Goal: Find specific page/section: Find specific page/section

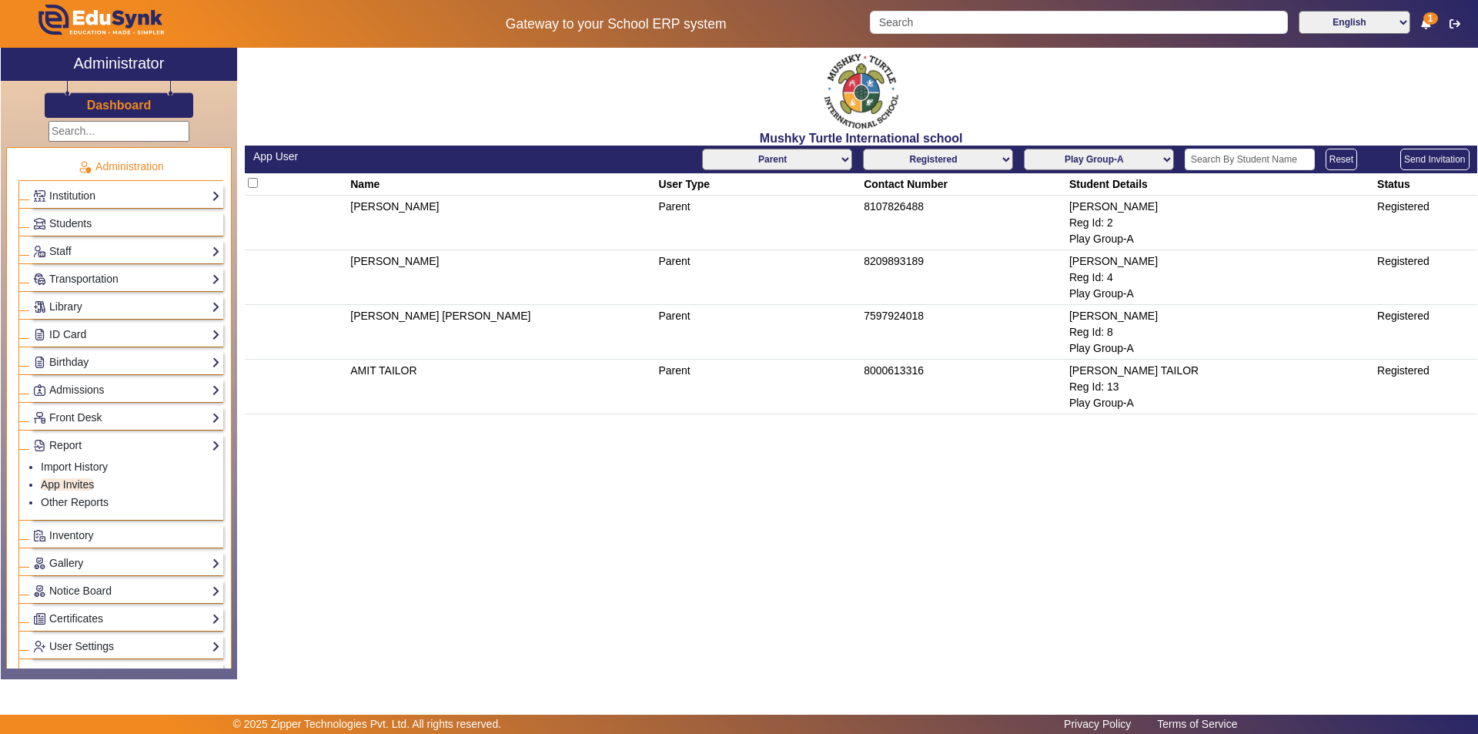
select select "Parent"
select select "registered"
click at [1095, 156] on select "AllClasses/Batches Play Group-A Nursery-A KG-A Prep-A Class I-A Class II-A Clas…" at bounding box center [1099, 160] width 150 height 22
click at [1025, 149] on select "AllClasses/Batches Play Group-A Nursery-A KG-A Prep-A Class I-A Class II-A Clas…" at bounding box center [1099, 160] width 150 height 22
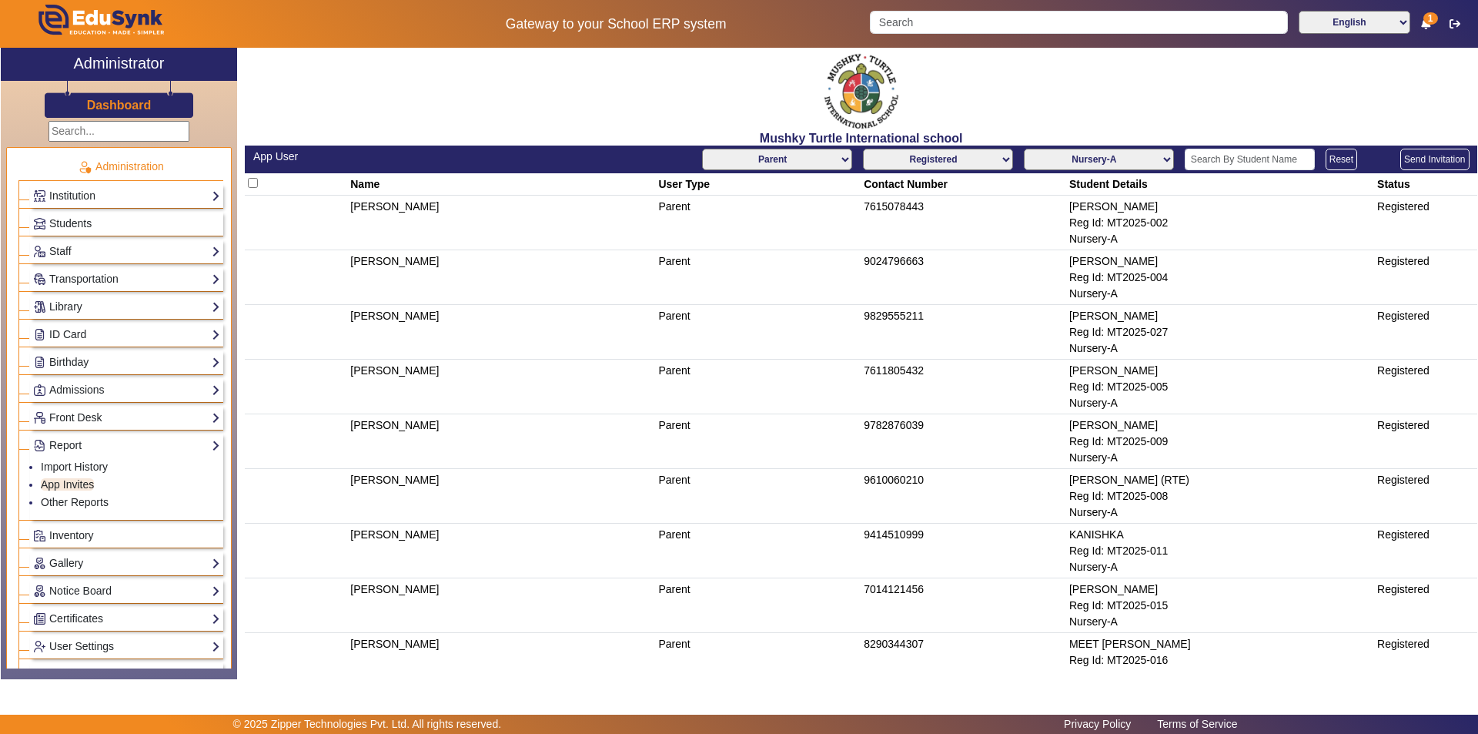
click at [587, 245] on td "[PERSON_NAME]" at bounding box center [502, 223] width 308 height 55
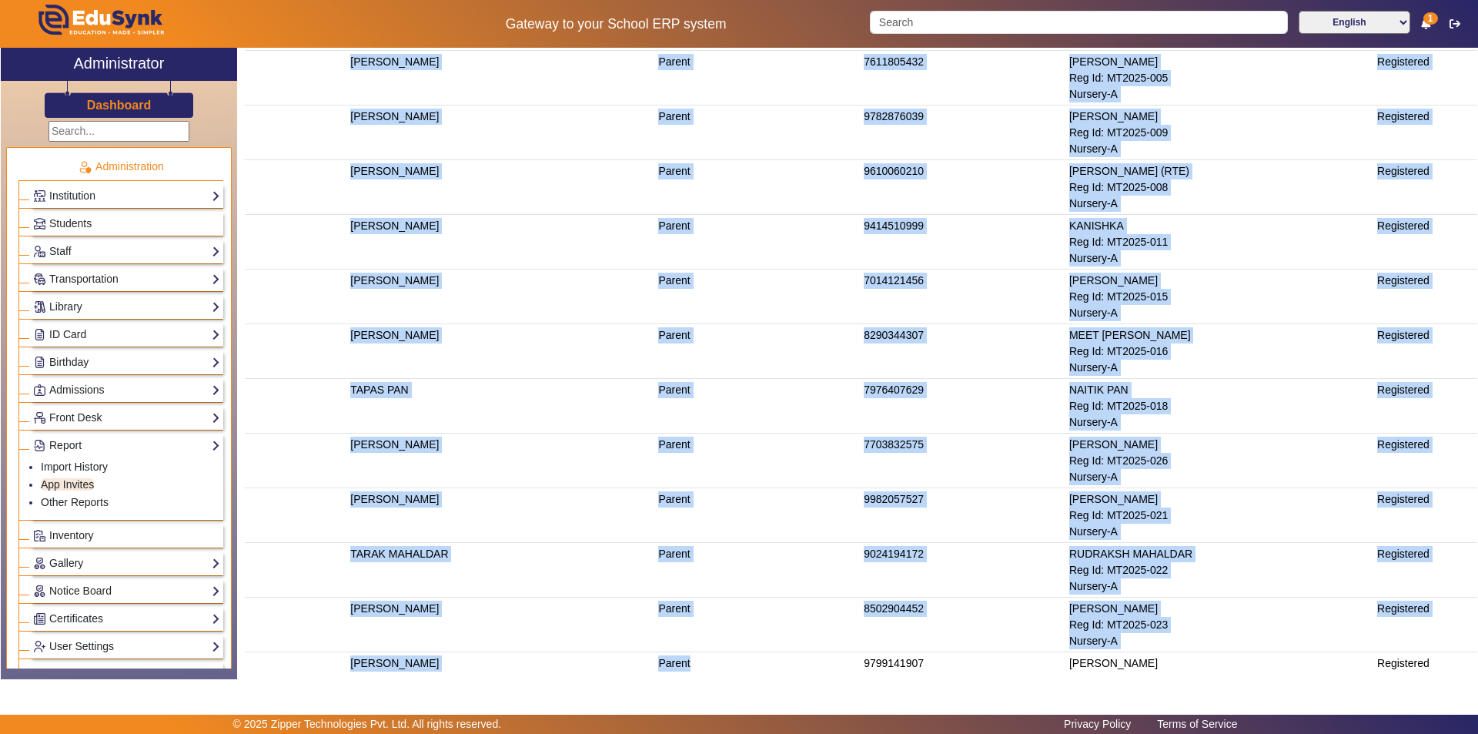
scroll to position [410, 0]
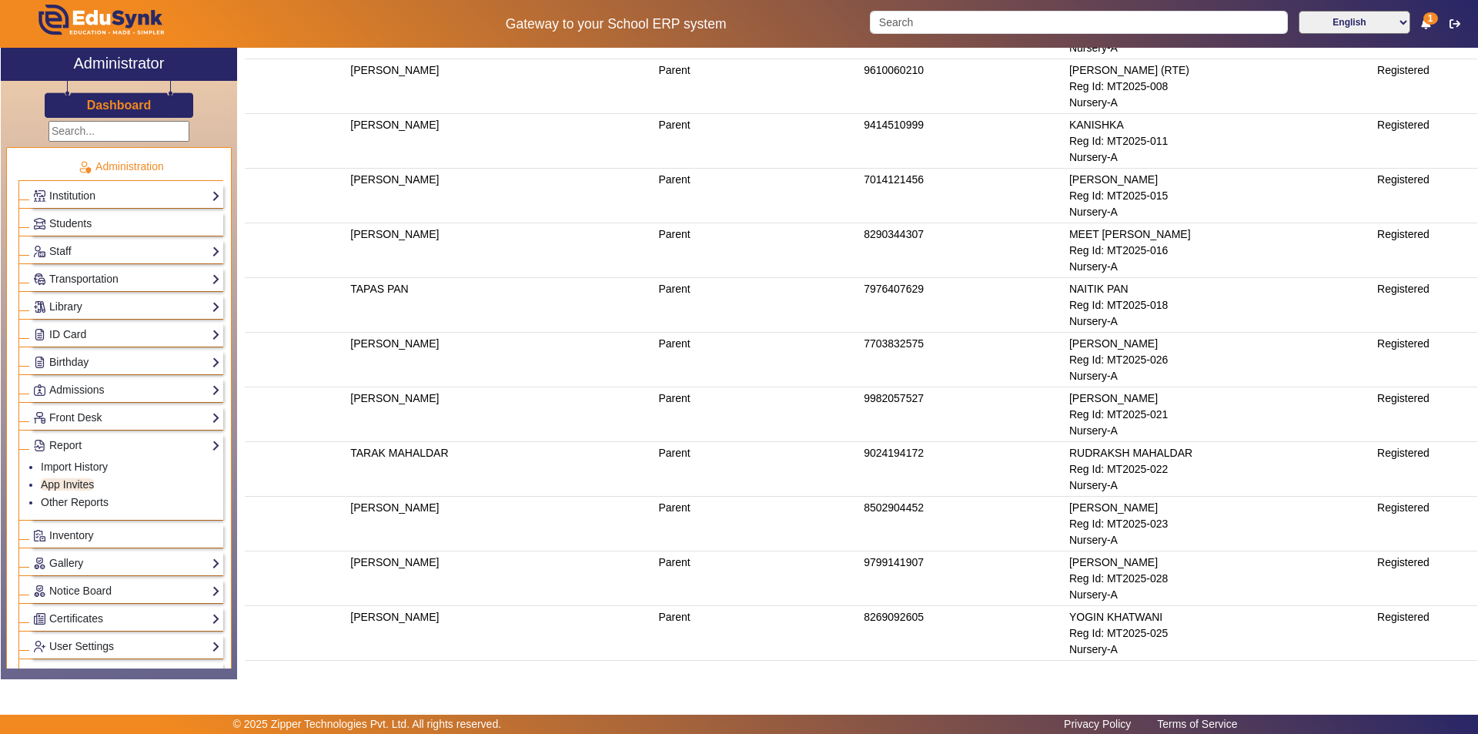
drag, startPoint x: 339, startPoint y: 177, endPoint x: 1474, endPoint y: 640, distance: 1226.2
click at [1474, 640] on div "Mushky Turtle International school App User All Teacher Parent Driver Support S…" at bounding box center [861, 360] width 1233 height 624
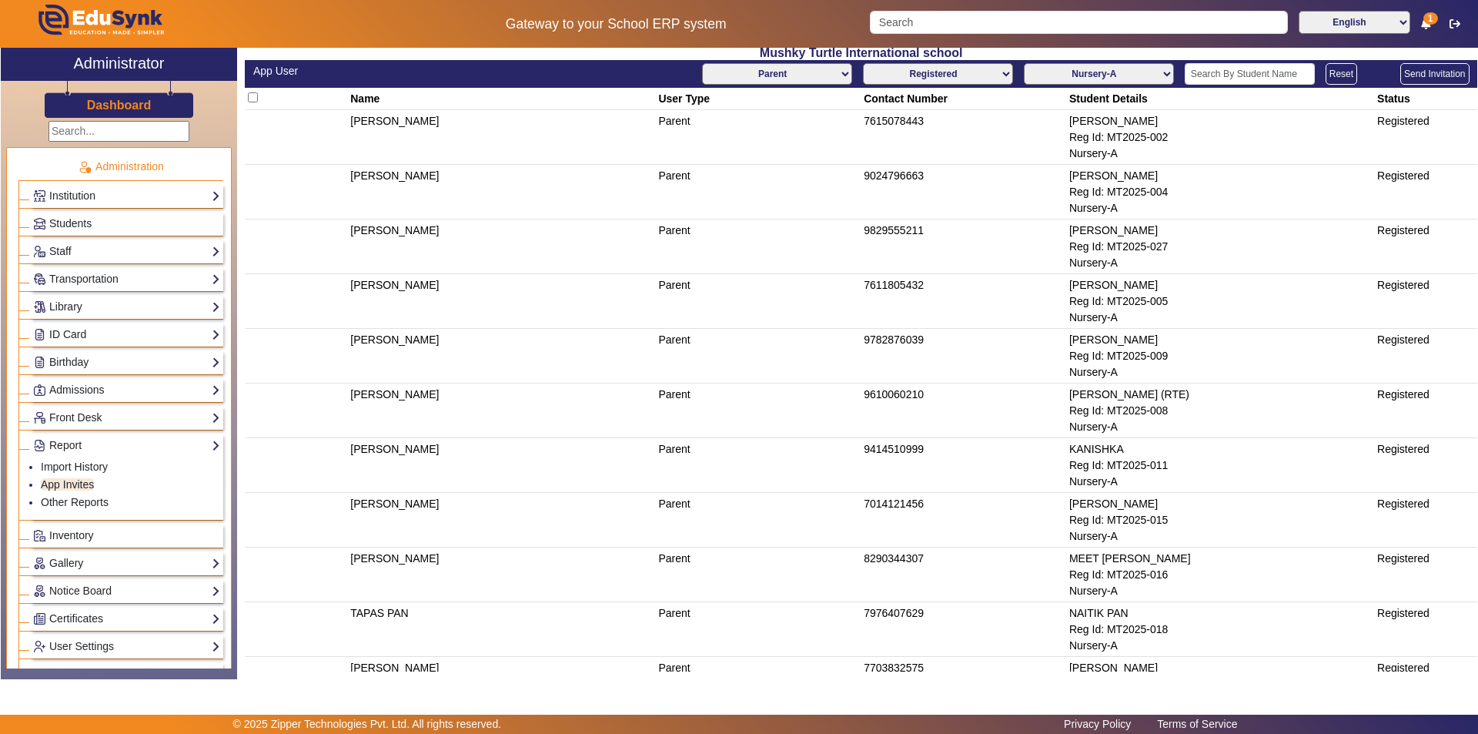
scroll to position [25, 0]
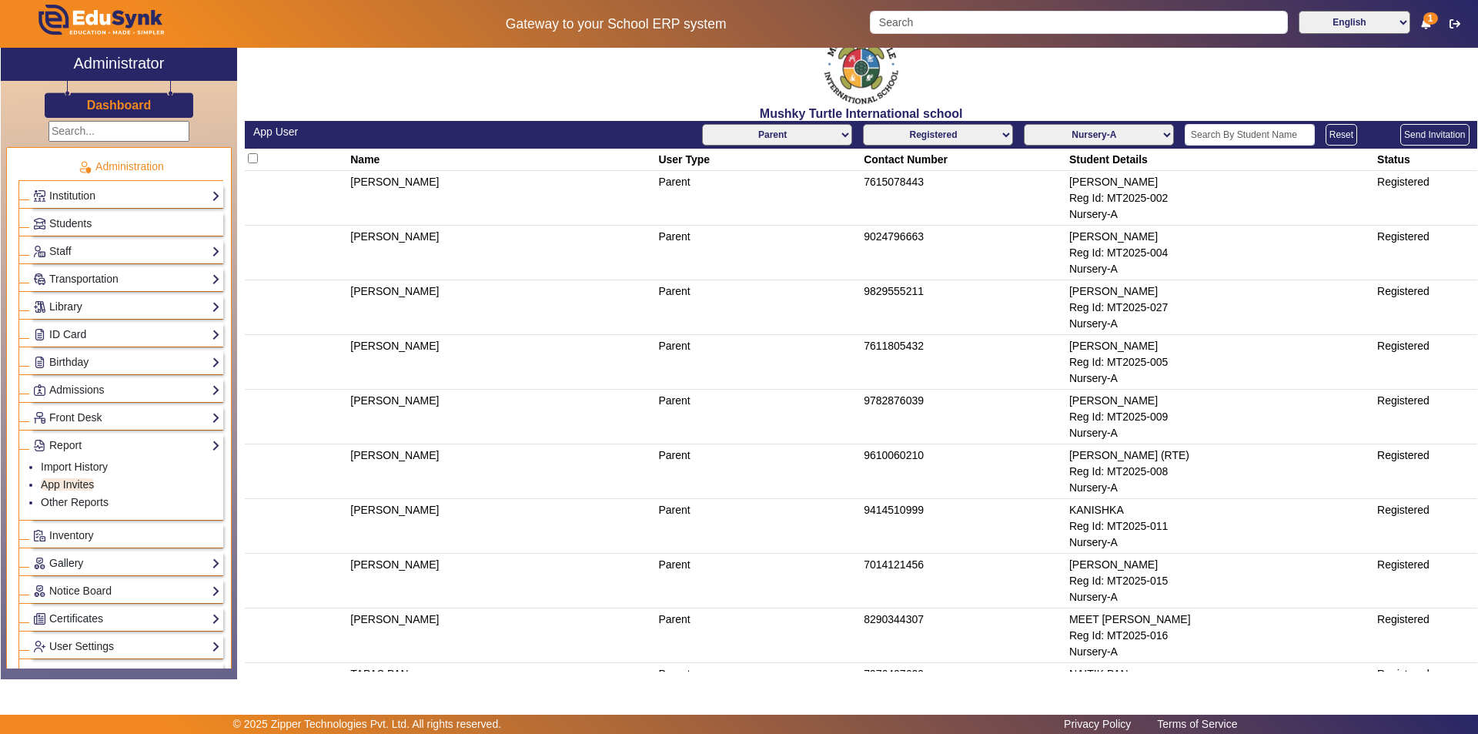
copy thead
click at [1079, 140] on select "AllClasses/Batches Play Group-A Nursery-A KG-A Prep-A Class I-A Class II-A Clas…" at bounding box center [1099, 135] width 150 height 22
click at [1024, 124] on select "AllClasses/Batches Play Group-A Nursery-A KG-A Prep-A Class I-A Class II-A Clas…" at bounding box center [1099, 135] width 150 height 22
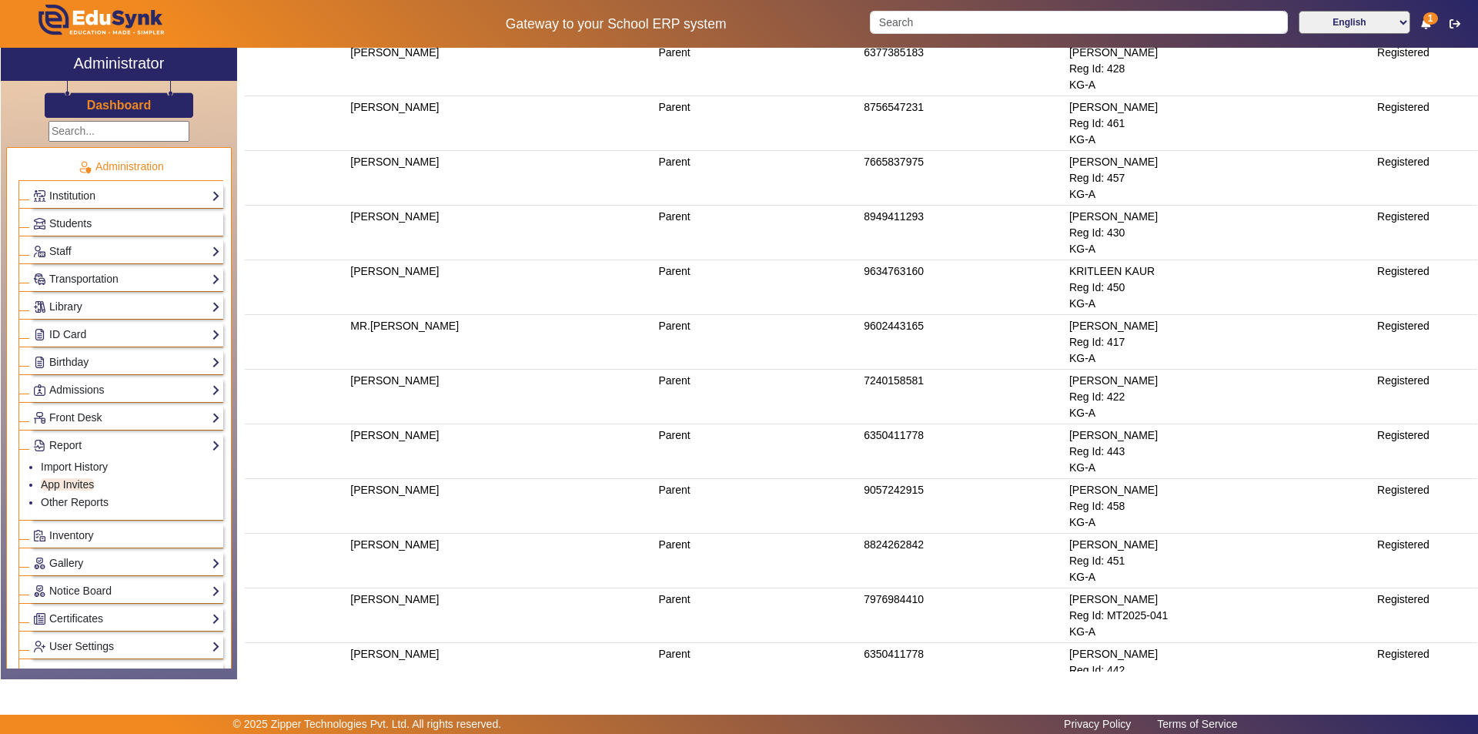
scroll to position [464, 0]
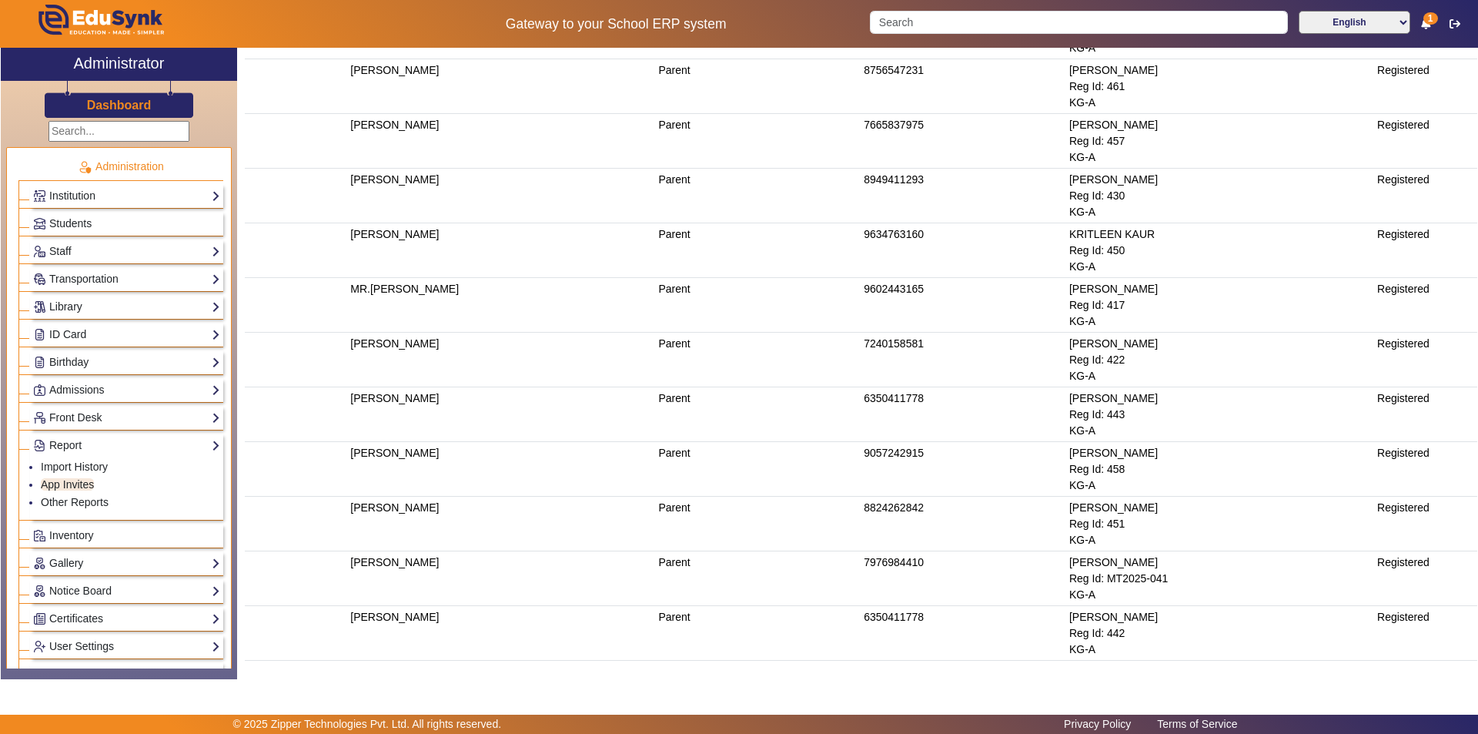
copy thead
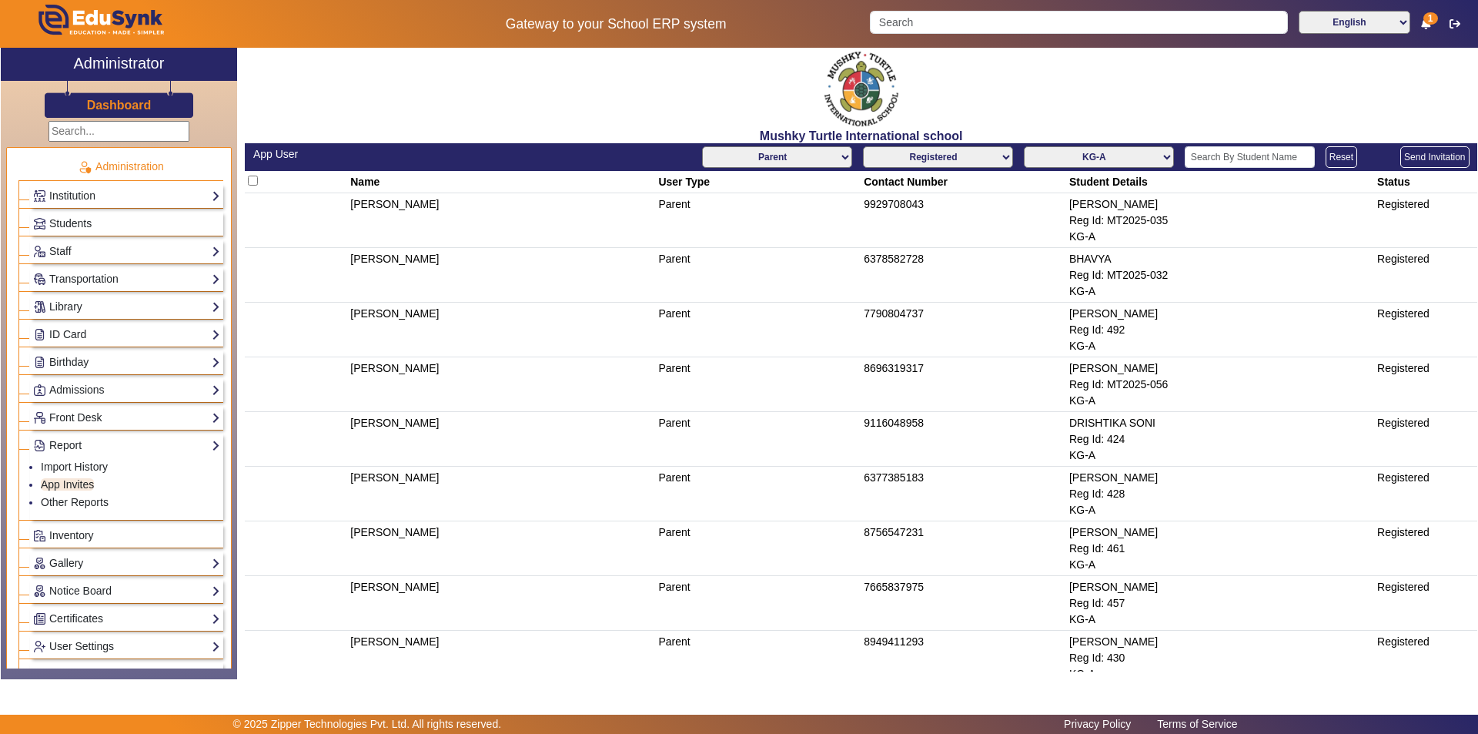
scroll to position [0, 0]
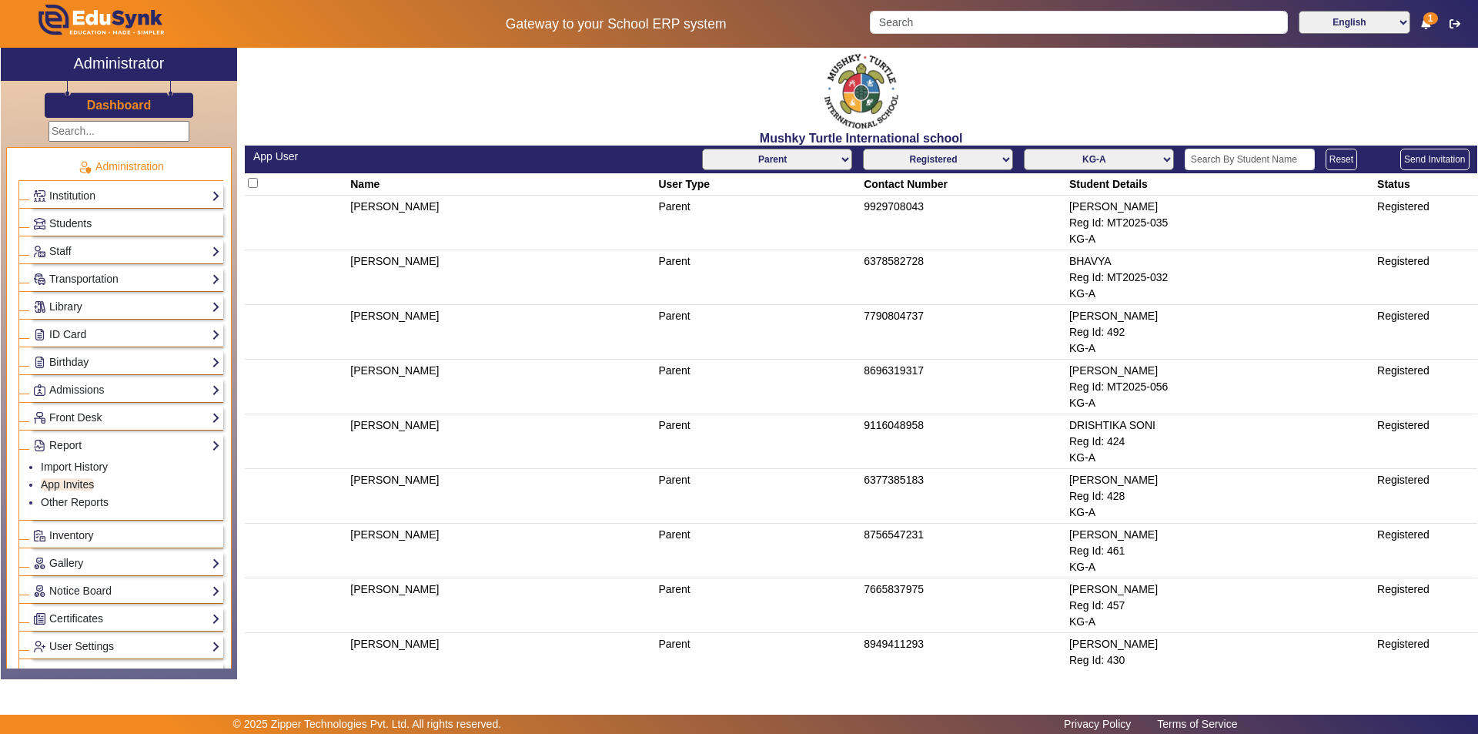
click at [1092, 160] on select "AllClasses/Batches Play Group-A Nursery-A KG-A Prep-A Class I-A Class II-A Clas…" at bounding box center [1099, 160] width 150 height 22
click at [1024, 149] on select "AllClasses/Batches Play Group-A Nursery-A KG-A Prep-A Class I-A Class II-A Clas…" at bounding box center [1099, 160] width 150 height 22
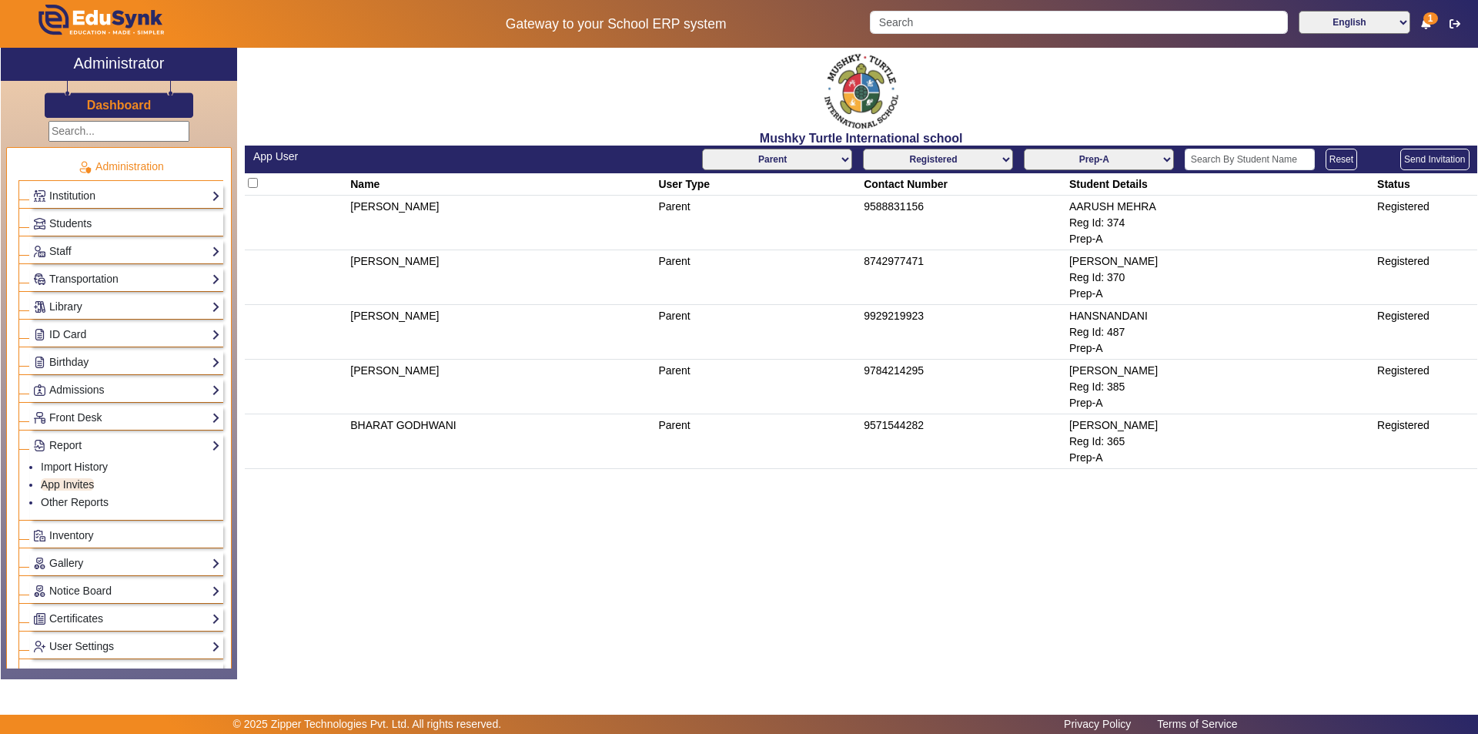
copy thead
click at [1157, 161] on select "AllClasses/Batches Play Group-A Nursery-A KG-A Prep-A Class I-A Class II-A Clas…" at bounding box center [1099, 160] width 150 height 22
click at [1025, 149] on select "AllClasses/Batches Play Group-A Nursery-A KG-A Prep-A Class I-A Class II-A Clas…" at bounding box center [1099, 160] width 150 height 22
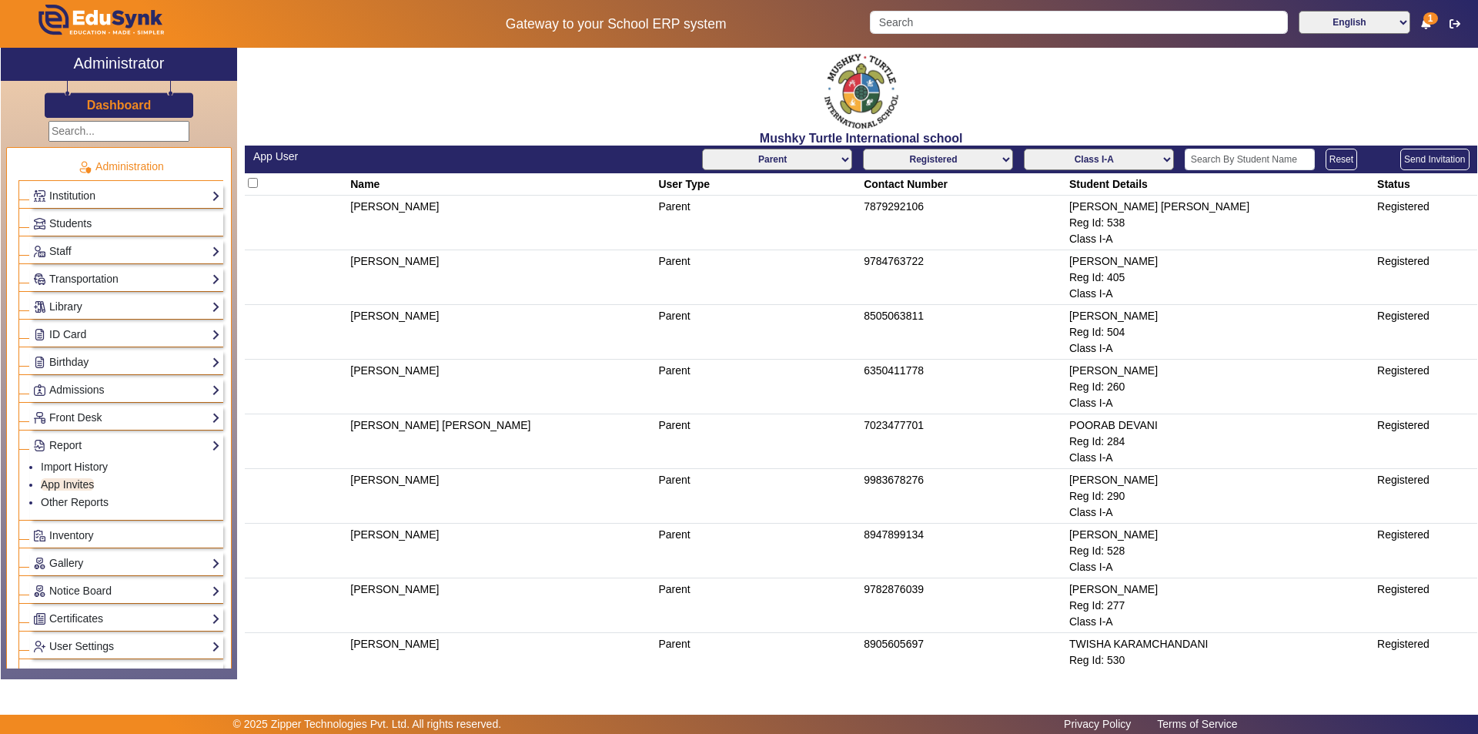
copy thead
click at [1137, 153] on select "AllClasses/Batches Play Group-A Nursery-A KG-A Prep-A Class I-A Class II-A Clas…" at bounding box center [1099, 160] width 150 height 22
click at [1024, 149] on select "AllClasses/Batches Play Group-A Nursery-A KG-A Prep-A Class I-A Class II-A Clas…" at bounding box center [1099, 160] width 150 height 22
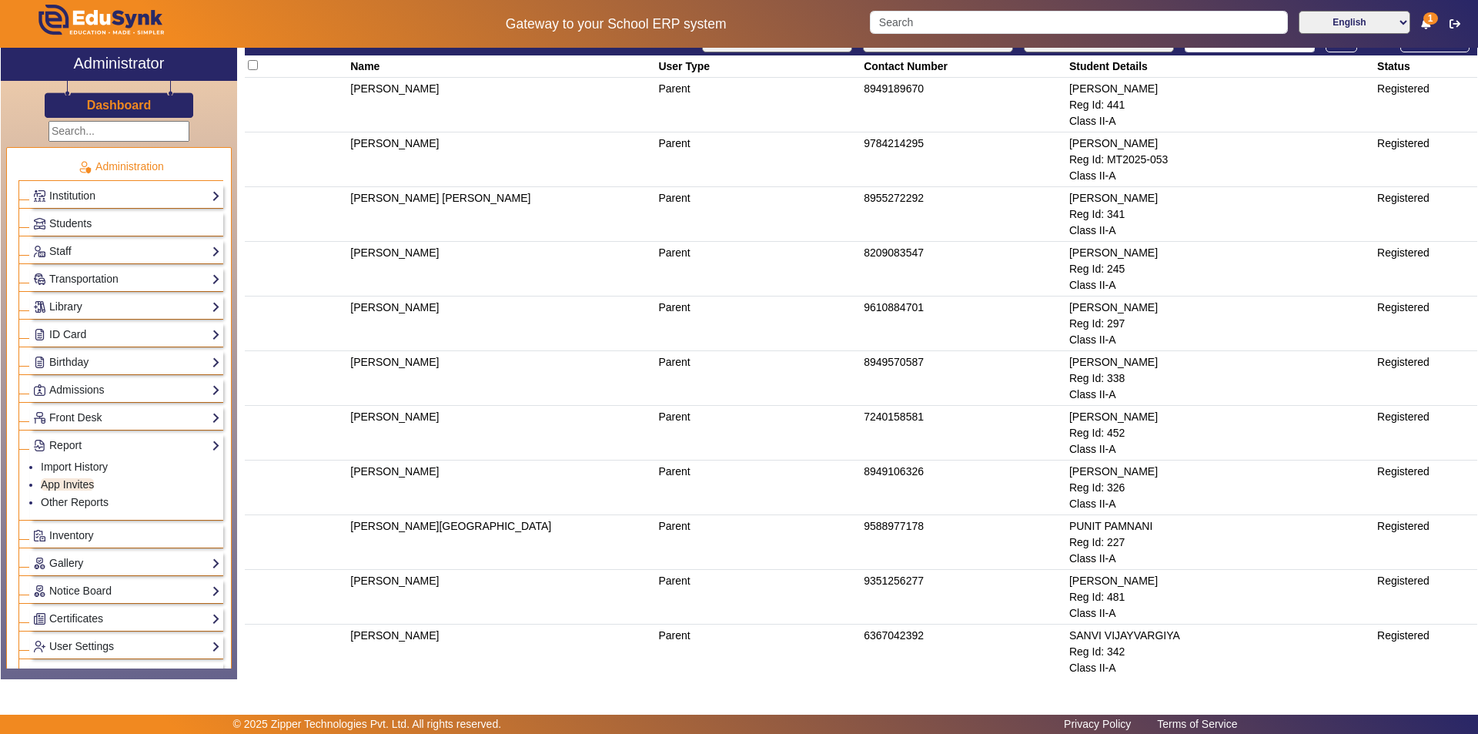
scroll to position [246, 0]
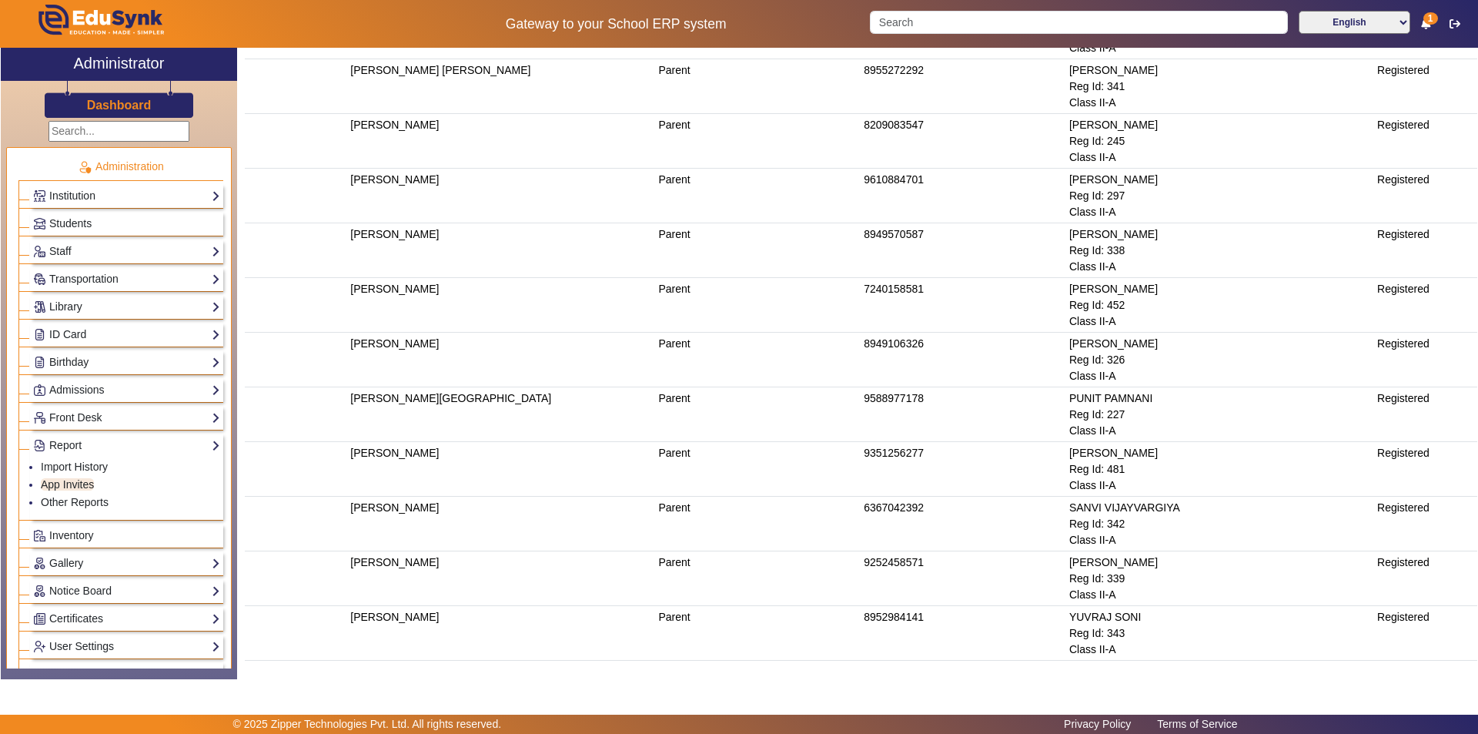
copy thead
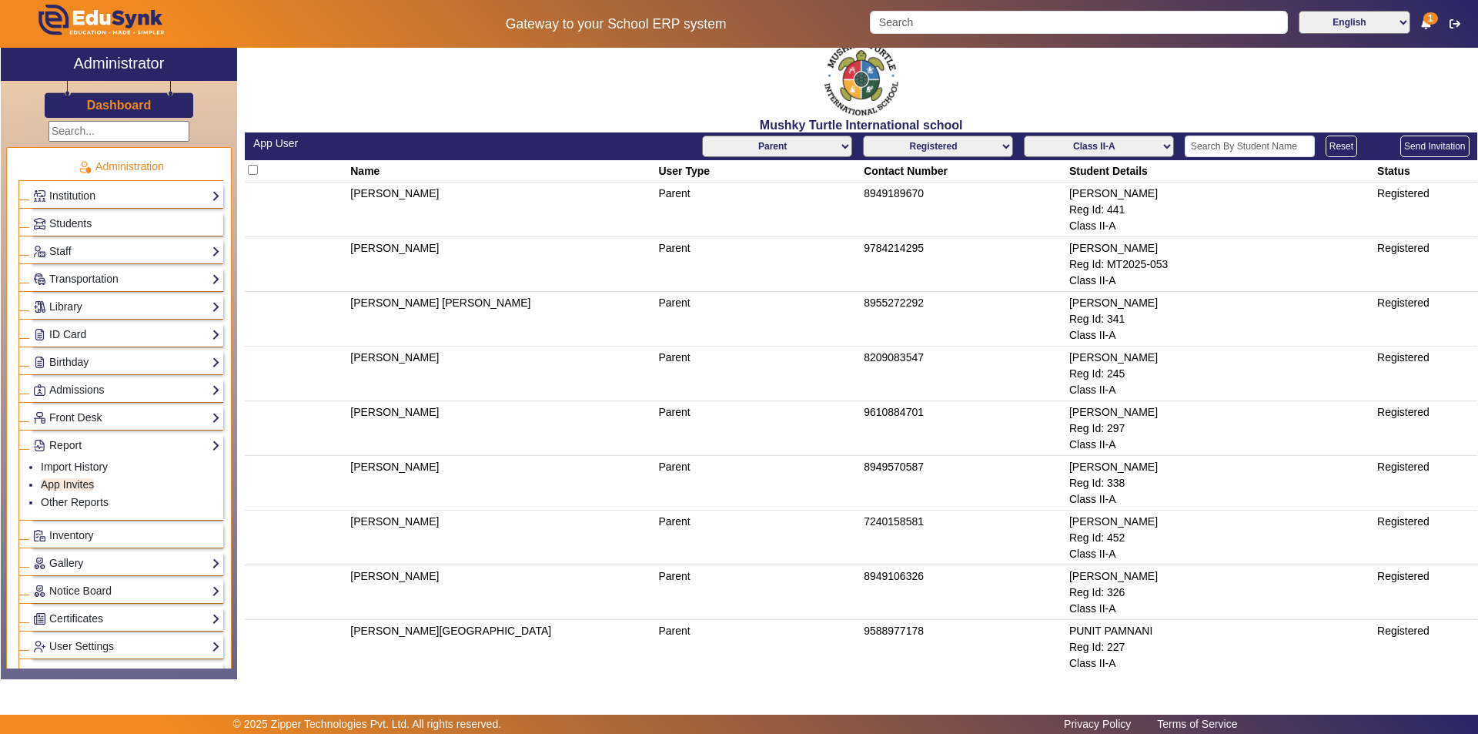
scroll to position [0, 0]
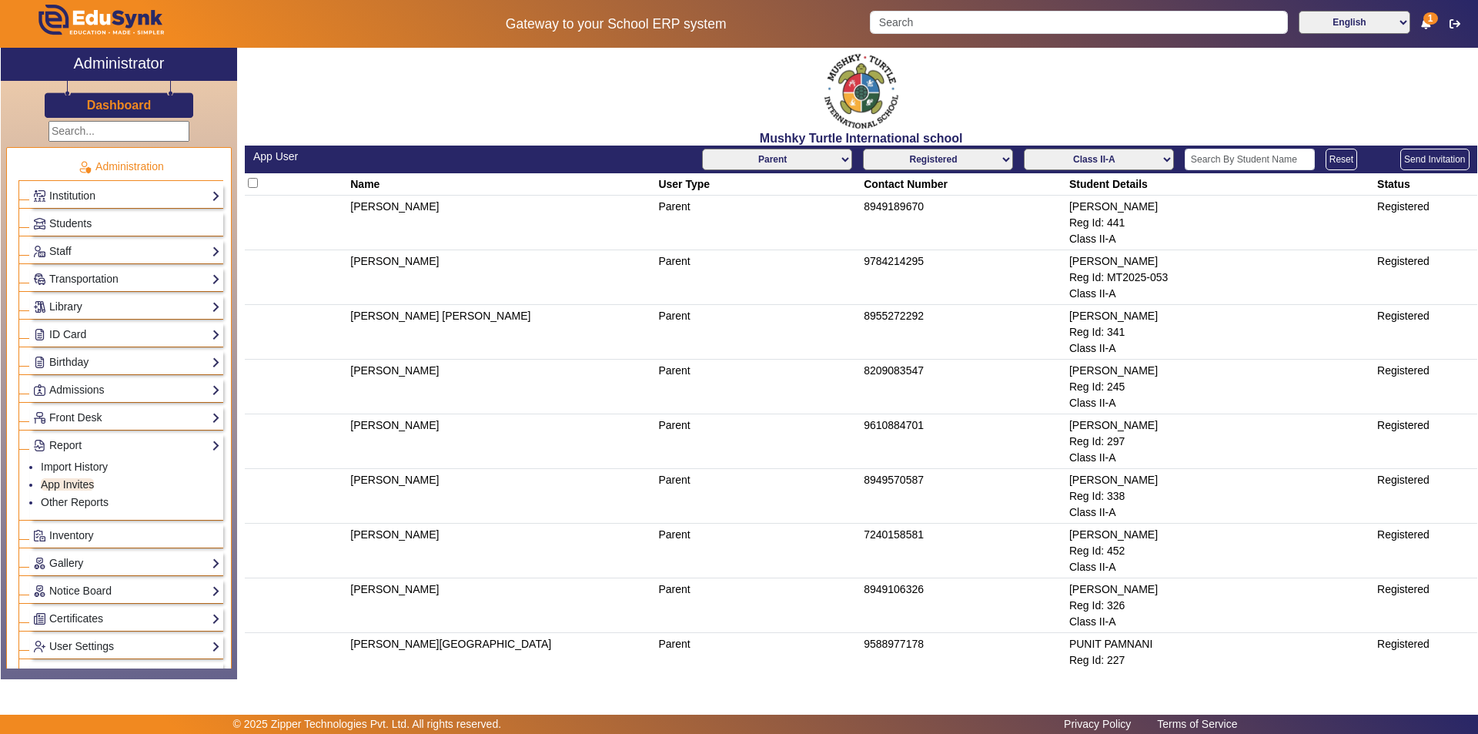
click at [1121, 156] on select "AllClasses/Batches Play Group-A Nursery-A KG-A Prep-A Class I-A Class II-A Clas…" at bounding box center [1099, 160] width 150 height 22
click at [1024, 149] on select "AllClasses/Batches Play Group-A Nursery-A KG-A Prep-A Class I-A Class II-A Clas…" at bounding box center [1099, 160] width 150 height 22
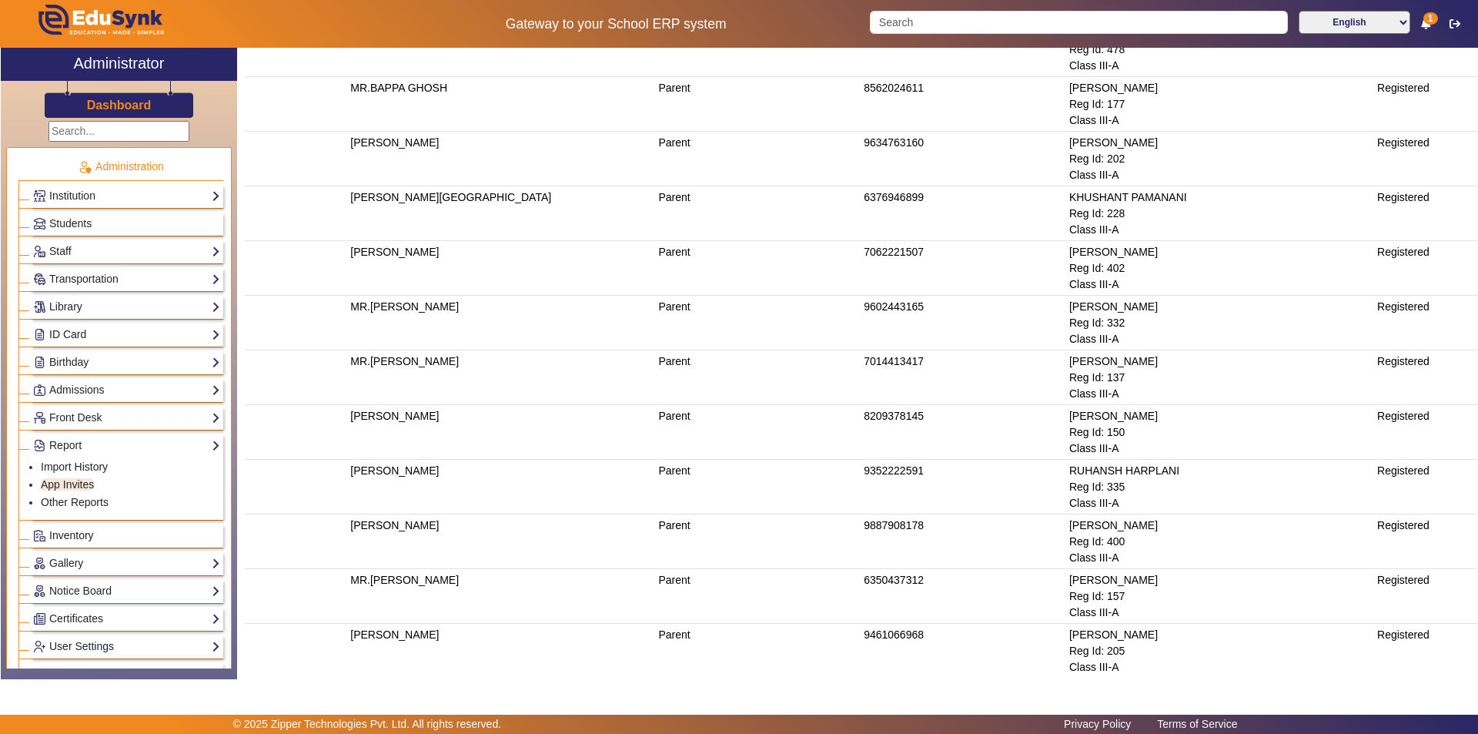
scroll to position [300, 0]
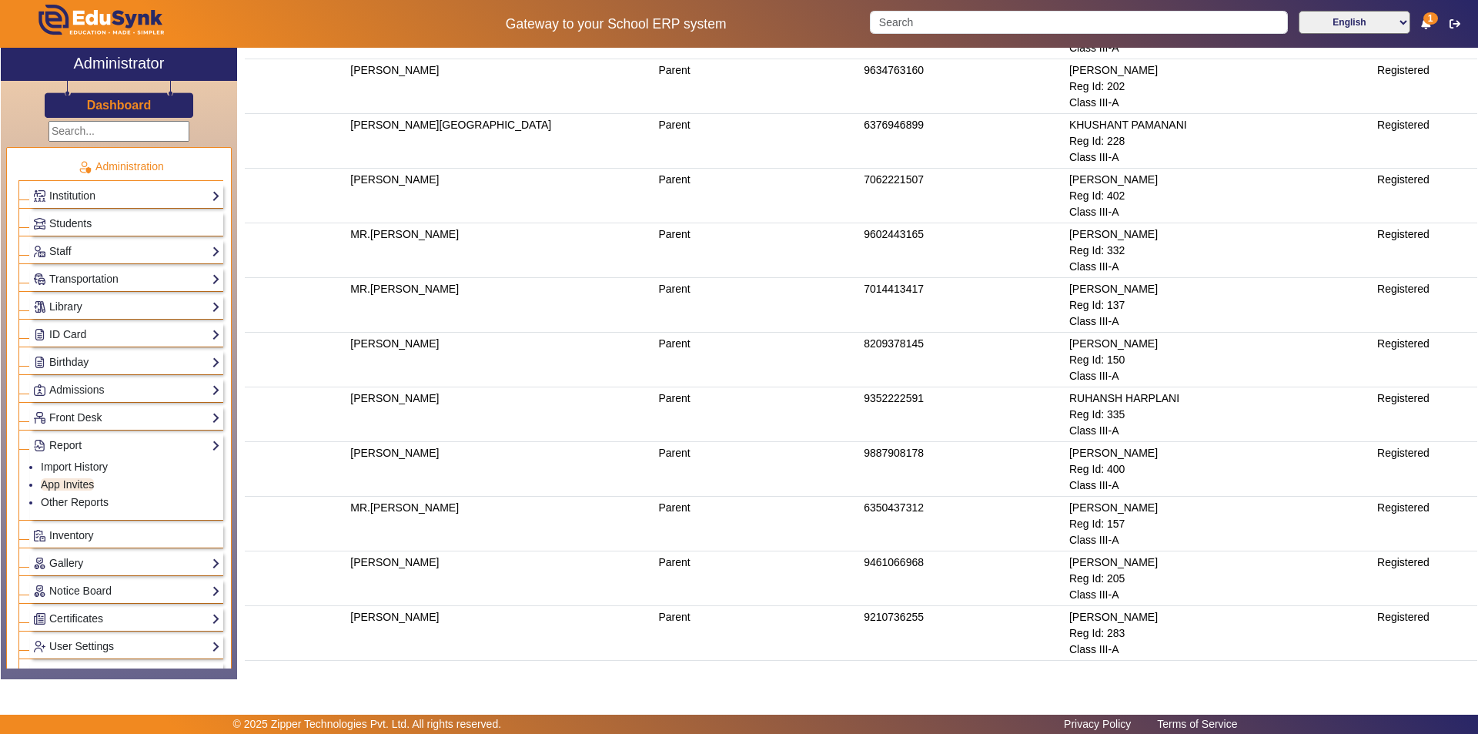
copy thead
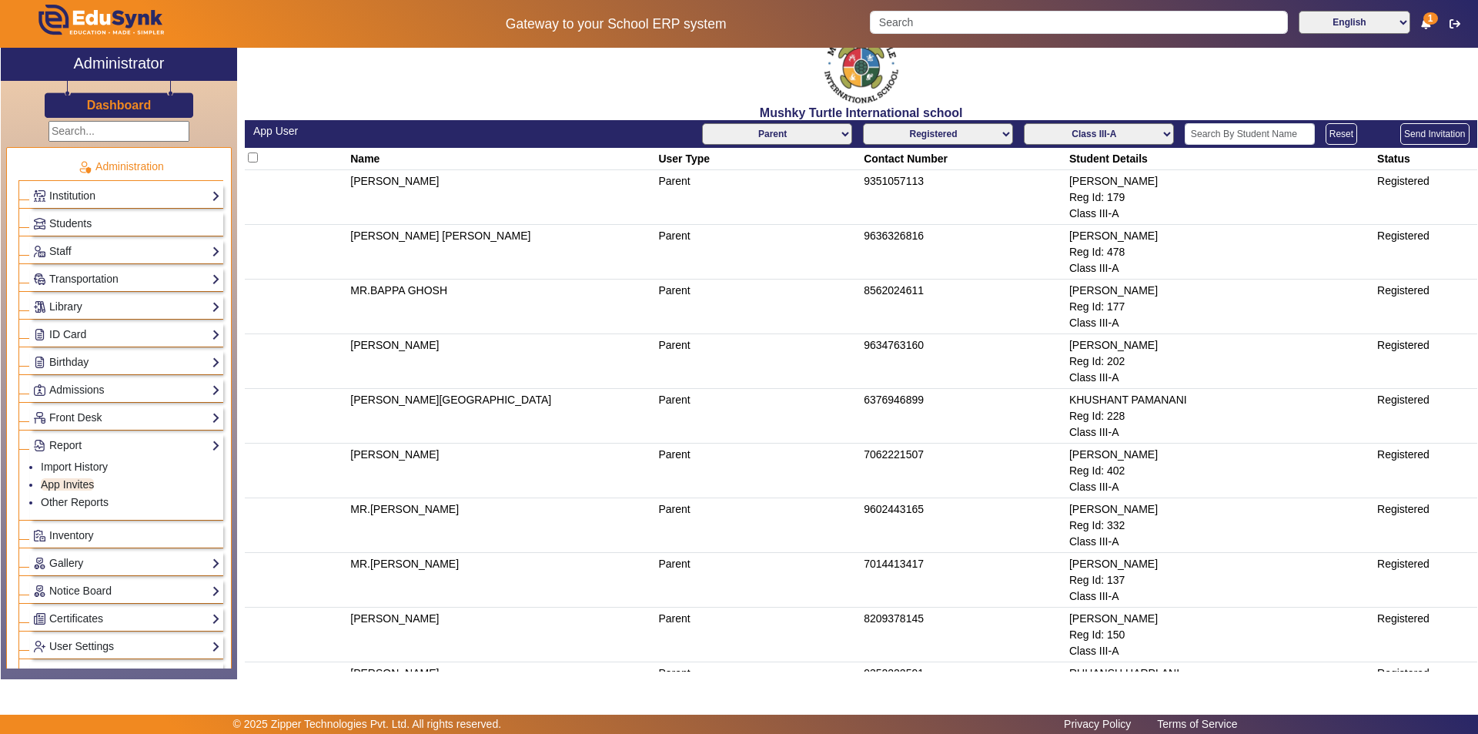
scroll to position [0, 0]
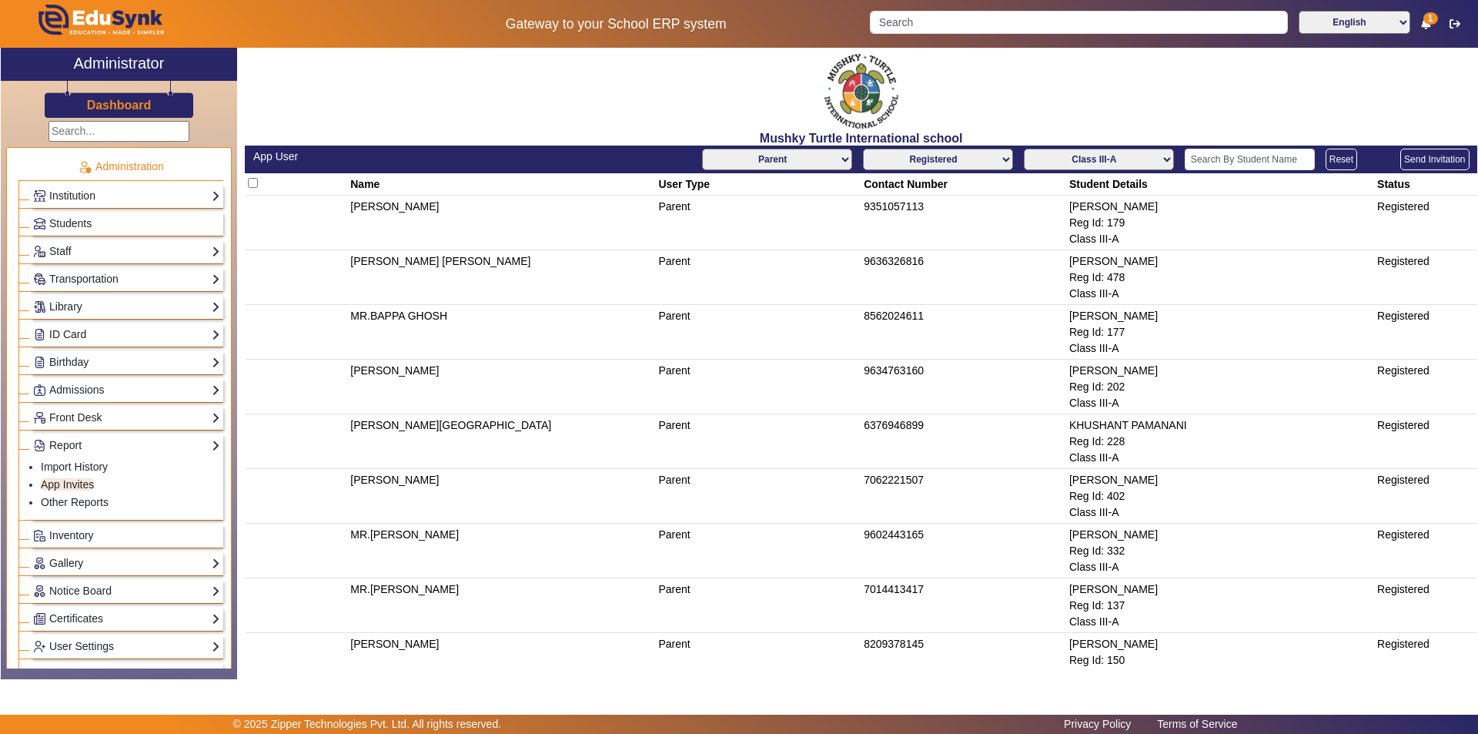
click at [1119, 162] on select "AllClasses/Batches Play Group-A Nursery-A KG-A Prep-A Class I-A Class II-A Clas…" at bounding box center [1099, 160] width 150 height 22
click at [1024, 149] on select "AllClasses/Batches Play Group-A Nursery-A KG-A Prep-A Class I-A Class II-A Clas…" at bounding box center [1099, 160] width 150 height 22
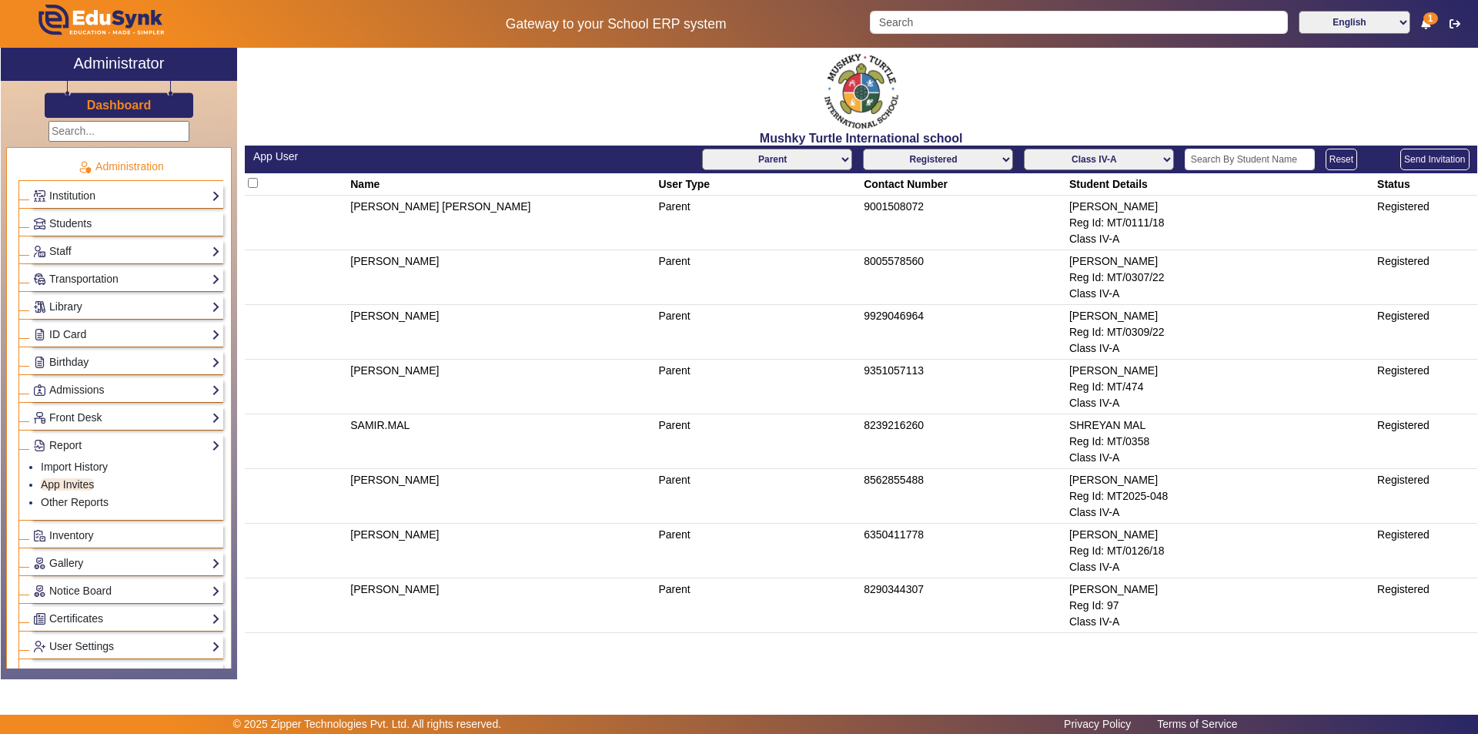
copy thead
click at [1123, 155] on select "AllClasses/Batches Play Group-A Nursery-A KG-A Prep-A Class I-A Class II-A Clas…" at bounding box center [1099, 160] width 150 height 22
click at [1025, 149] on select "AllClasses/Batches Play Group-A Nursery-A KG-A Prep-A Class I-A Class II-A Clas…" at bounding box center [1099, 160] width 150 height 22
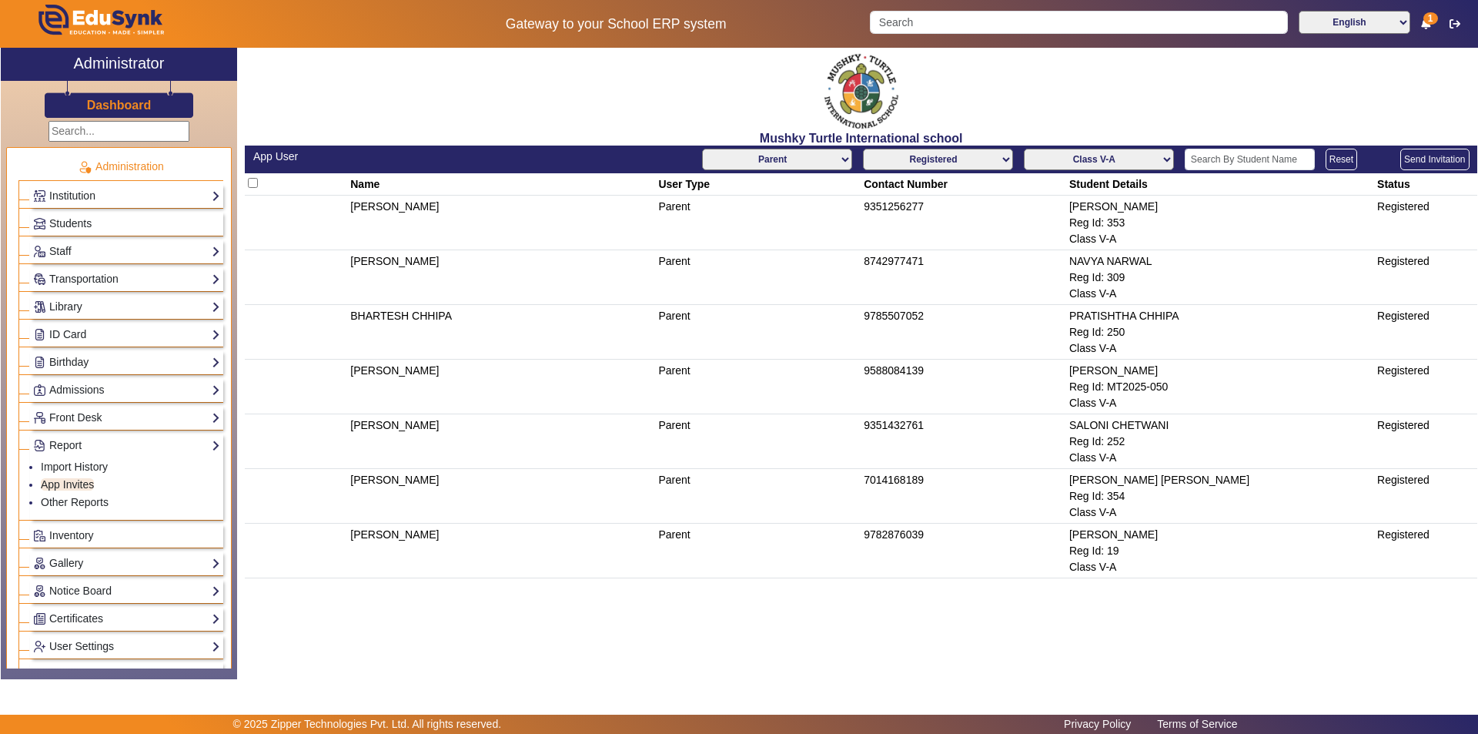
copy thead
click at [1121, 156] on select "AllClasses/Batches Play Group-A Nursery-A KG-A Prep-A Class I-A Class II-A Clas…" at bounding box center [1099, 160] width 150 height 22
click at [1025, 149] on select "AllClasses/Batches Play Group-A Nursery-A KG-A Prep-A Class I-A Class II-A Clas…" at bounding box center [1099, 160] width 150 height 22
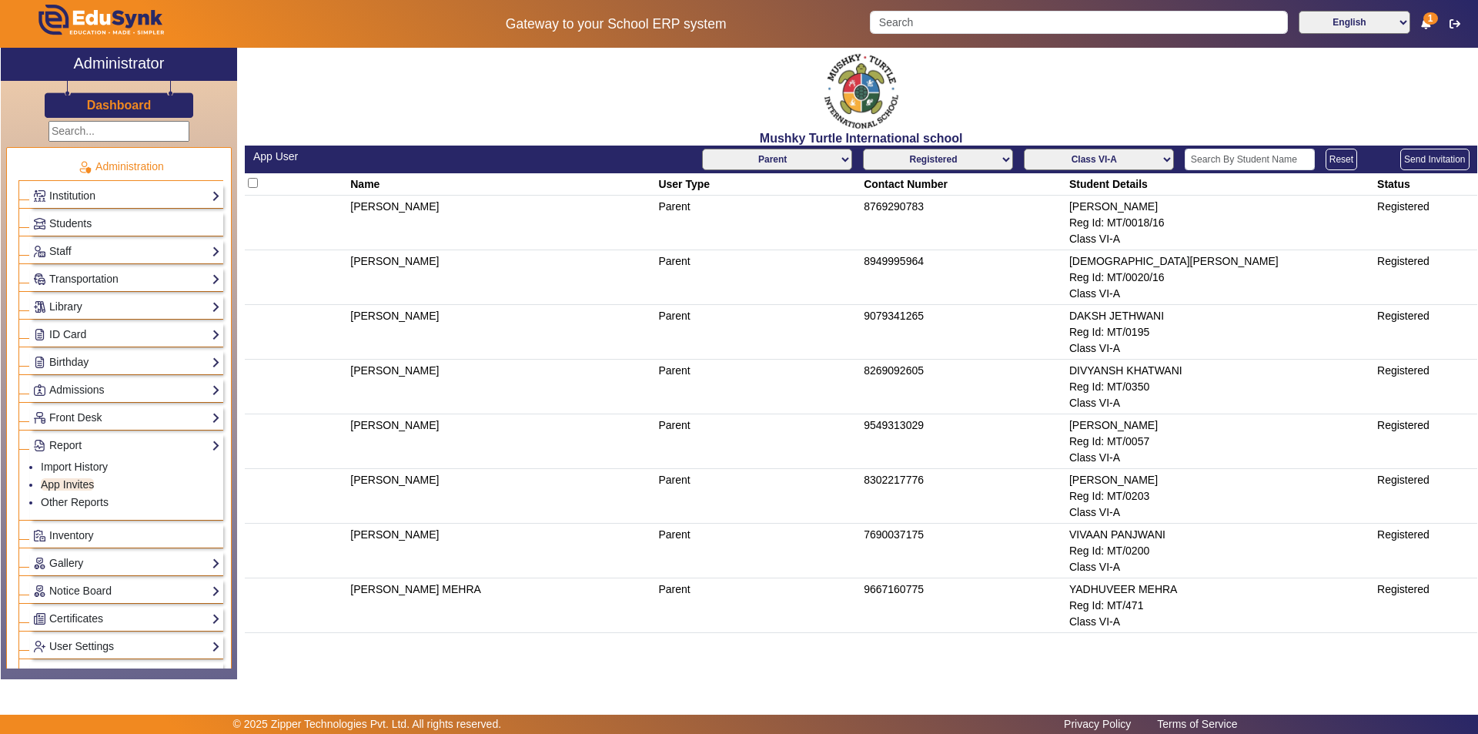
copy thead
click at [1136, 158] on select "AllClasses/Batches Play Group-A Nursery-A KG-A Prep-A Class I-A Class II-A Clas…" at bounding box center [1099, 160] width 150 height 22
select select "Class VII-A"
click at [1025, 149] on select "AllClasses/Batches Play Group-A Nursery-A KG-A Prep-A Class I-A Class II-A Clas…" at bounding box center [1099, 160] width 150 height 22
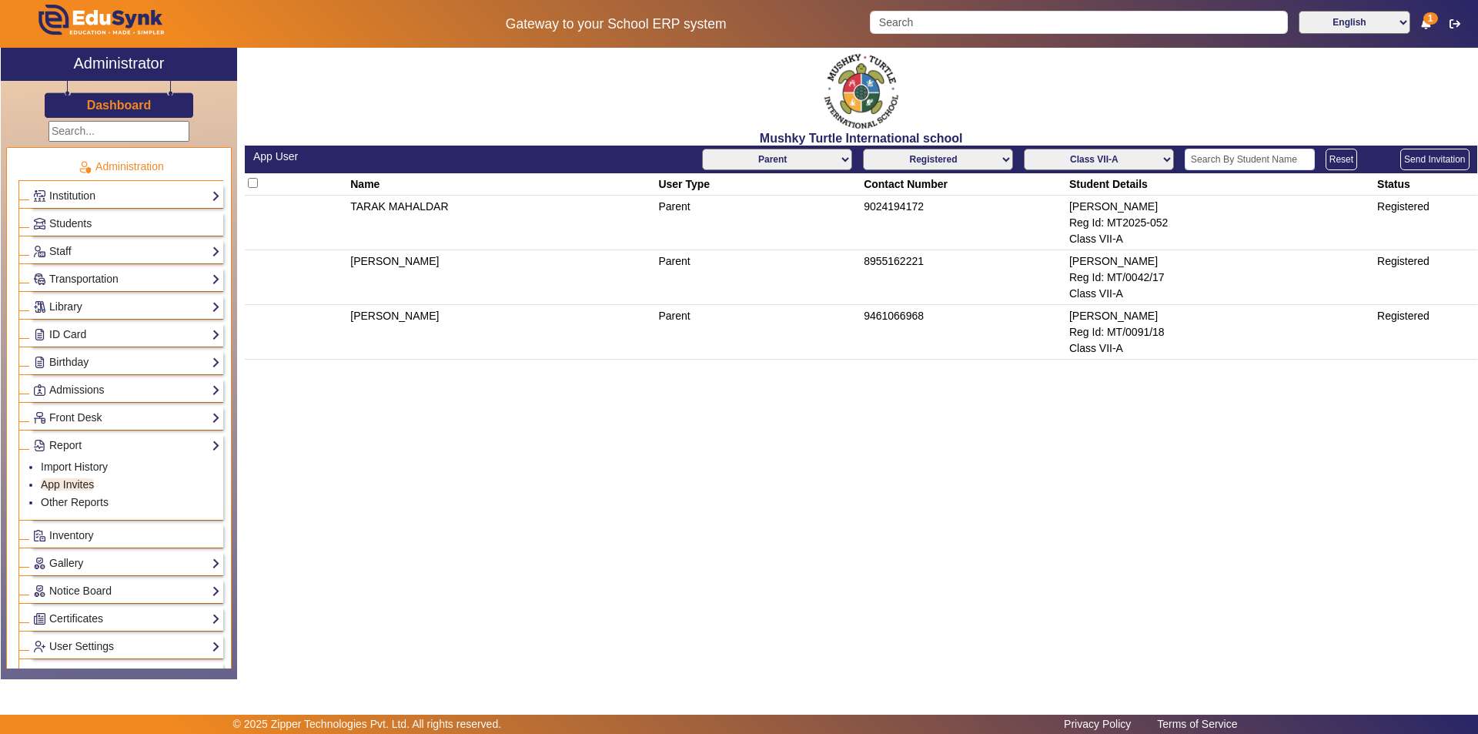
copy thead
